Goal: Task Accomplishment & Management: Complete application form

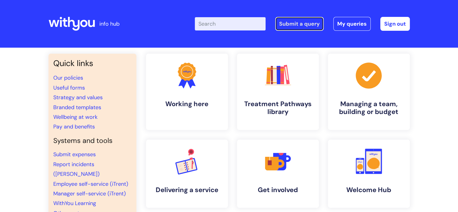
click at [299, 23] on link "Submit a query" at bounding box center [299, 24] width 48 height 14
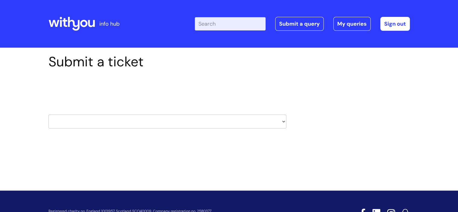
click at [171, 124] on select "HR / People IT and Support Clinical Drug Alerts Finance Accounts Data Support T…" at bounding box center [167, 121] width 238 height 14
select select "it_and_support"
click at [48, 114] on select "HR / People IT and Support Clinical Drug Alerts Finance Accounts Data Support T…" at bounding box center [167, 121] width 238 height 14
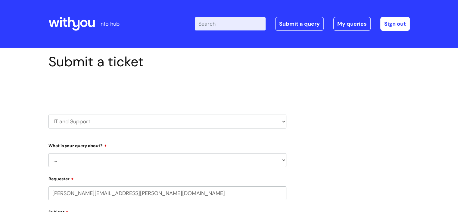
select select "80004286572"
click at [137, 159] on select "... Mobile Phone Reset & MFA Accounts, Starters and Leavers IT Hardware issue I…" at bounding box center [167, 160] width 238 height 14
select select "IT Hardware issue"
click at [48, 153] on select "... Mobile Phone Reset & MFA Accounts, Starters and Leavers IT Hardware issue I…" at bounding box center [167, 160] width 238 height 14
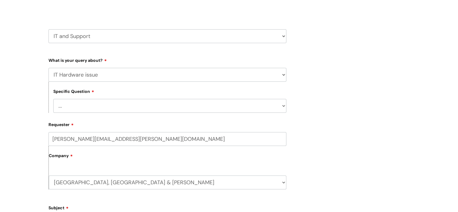
scroll to position [90, 0]
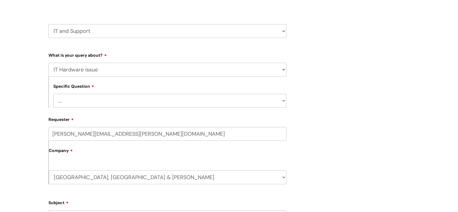
click at [82, 104] on select "... I need a new or replacement ... I’m waiting for new or replacement hardware…" at bounding box center [169, 101] width 233 height 14
select select "Problems with IT equipment in a With You office"
click at [53, 94] on select "... I need a new or replacement ... I’m waiting for new or replacement hardware…" at bounding box center [169, 101] width 233 height 14
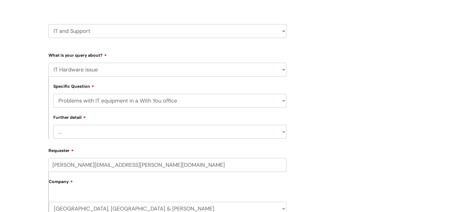
click at [94, 136] on select "... We’ve no internet in our WithYou office We’ve no phones in our WithYou offi…" at bounding box center [169, 132] width 233 height 14
select select "Something else"
click at [53, 125] on select "... We’ve no internet in our WithYou office We’ve no phones in our WithYou offi…" at bounding box center [169, 132] width 233 height 14
click at [30, 121] on div "Submit a ticket Select issue type HR / People IT and Support Clinical Drug Aler…" at bounding box center [229, 201] width 458 height 489
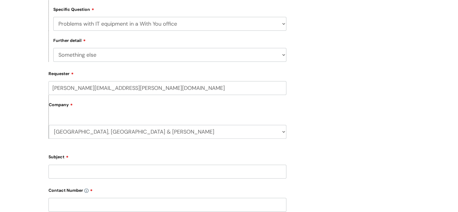
scroll to position [211, 0]
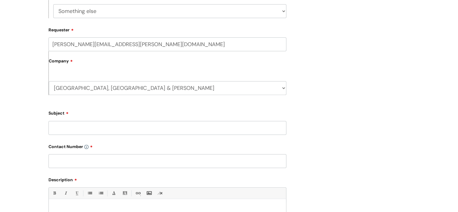
click at [98, 131] on input "Subject" at bounding box center [167, 128] width 238 height 14
type input "Telephony Down (H02)"
click at [75, 161] on input "text" at bounding box center [167, 161] width 238 height 14
paste input "07977 810544"
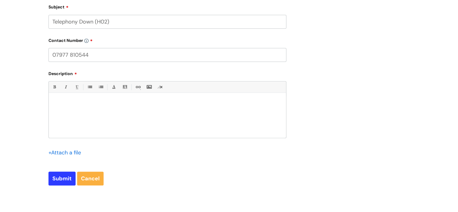
scroll to position [361, 0]
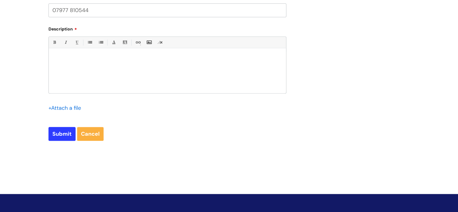
type input "07977 810544"
click at [102, 66] on div at bounding box center [167, 72] width 237 height 42
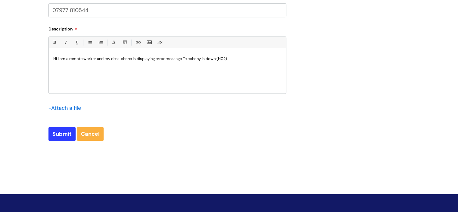
click at [61, 109] on input "file" at bounding box center [63, 108] width 30 height 8
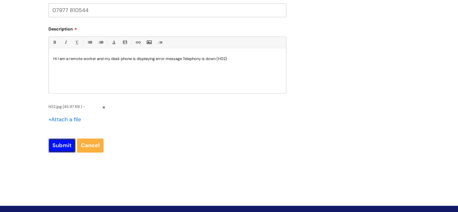
click at [71, 145] on input "Submit" at bounding box center [61, 145] width 27 height 14
type input "Please Wait..."
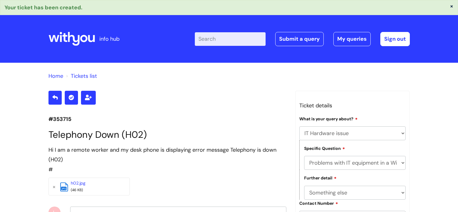
select select "IT Hardware issue"
select select "Problems with IT equipment in a With You office"
select select "Something else"
